Goal: Book appointment/travel/reservation

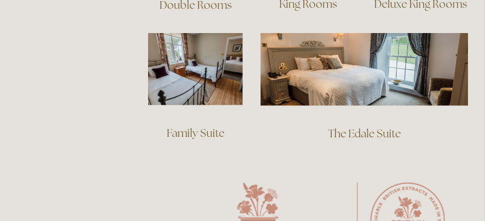
scroll to position [826, 0]
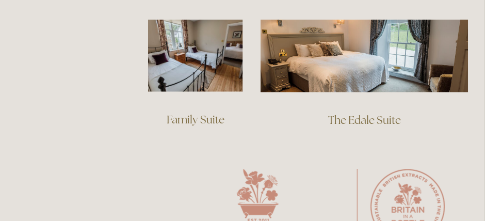
click at [357, 113] on link "The Edale Suite" at bounding box center [364, 120] width 73 height 14
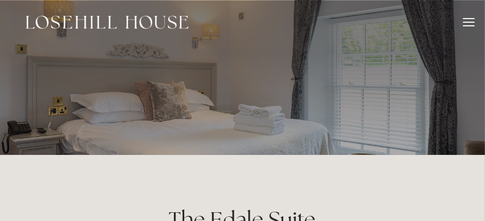
click at [466, 23] on div at bounding box center [469, 23] width 11 height 11
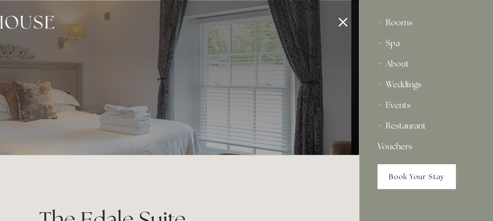
click at [407, 174] on link "Book Your Stay" at bounding box center [417, 176] width 78 height 25
